Goal: Task Accomplishment & Management: Manage account settings

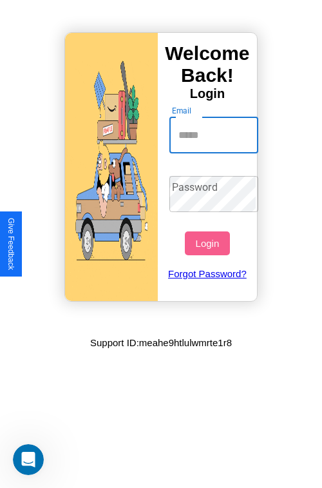
click at [215, 135] on input "Email" at bounding box center [214, 135] width 90 height 36
type input "**********"
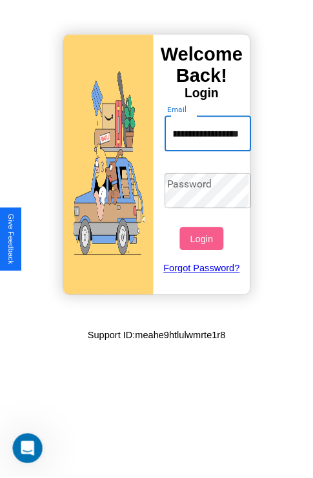
scroll to position [0, 0]
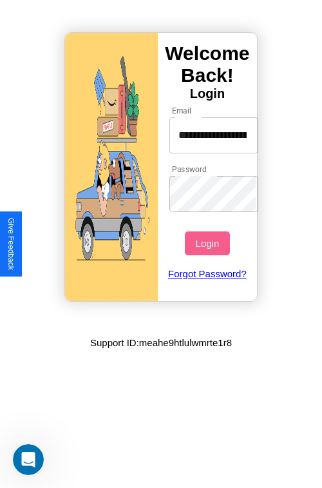
click at [209, 243] on button "Login" at bounding box center [207, 243] width 44 height 24
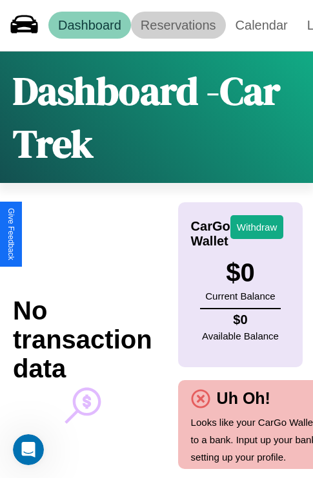
click at [178, 25] on link "Reservations" at bounding box center [178, 25] width 95 height 27
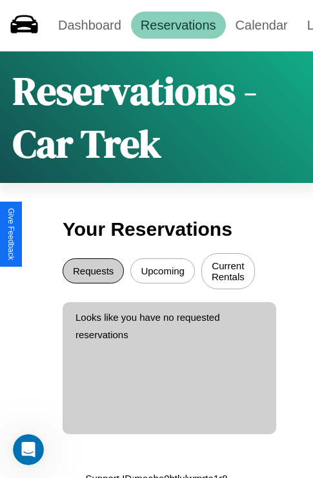
click at [93, 273] on button "Requests" at bounding box center [93, 270] width 61 height 25
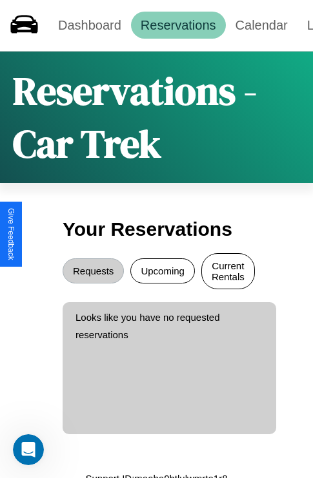
click at [227, 273] on button "Current Rentals" at bounding box center [227, 271] width 53 height 36
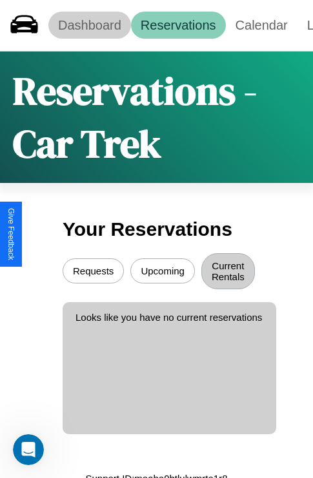
click at [89, 25] on link "Dashboard" at bounding box center [89, 25] width 82 height 27
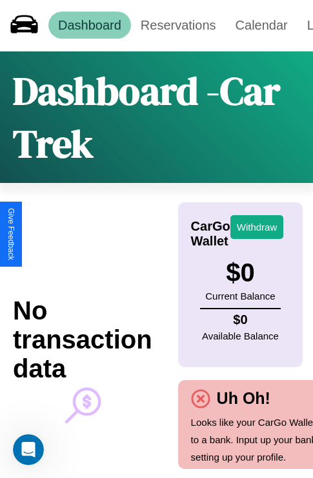
scroll to position [41, 92]
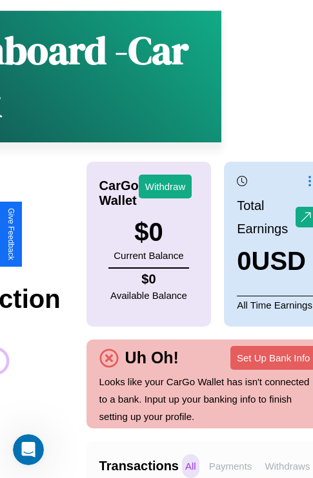
click at [287, 466] on p "Withdraws" at bounding box center [287, 466] width 52 height 24
